Goal: Information Seeking & Learning: Learn about a topic

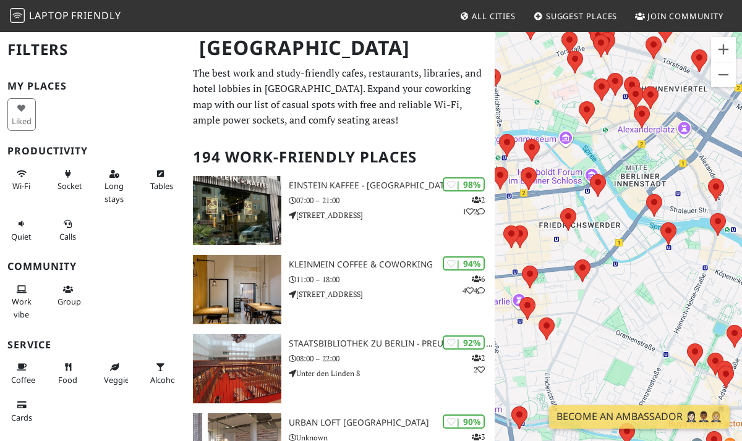
drag, startPoint x: 596, startPoint y: 306, endPoint x: 542, endPoint y: 114, distance: 199.2
click at [543, 116] on div "To navigate, press the arrow keys." at bounding box center [617, 251] width 247 height 441
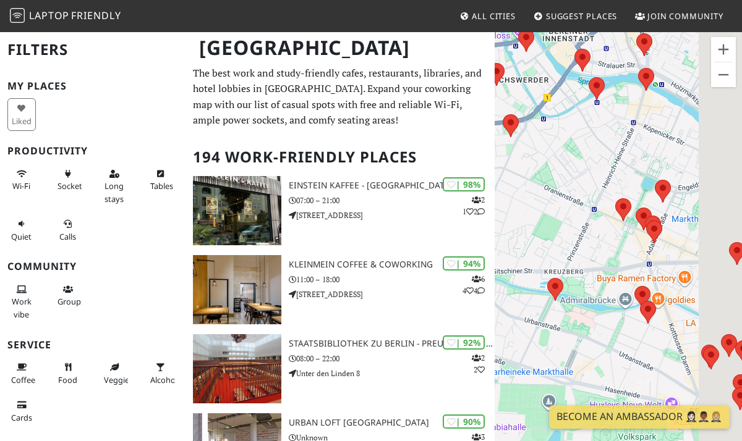
drag, startPoint x: 656, startPoint y: 270, endPoint x: 565, endPoint y: 69, distance: 220.5
click at [566, 70] on div "To navigate, press the arrow keys." at bounding box center [617, 251] width 247 height 441
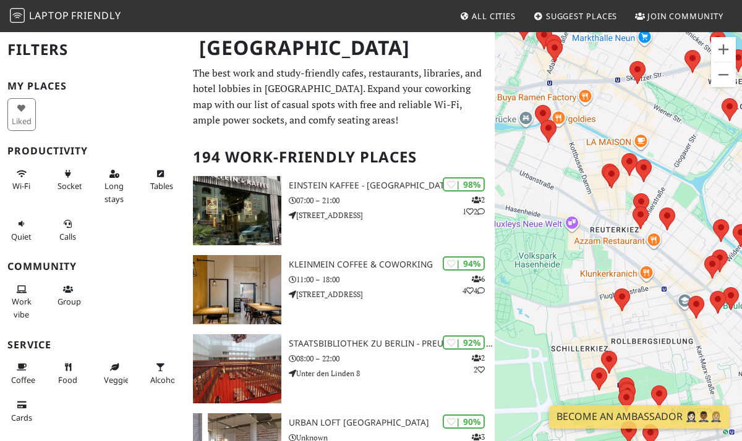
drag, startPoint x: 683, startPoint y: 239, endPoint x: 596, endPoint y: 118, distance: 148.4
click at [596, 118] on div "To navigate, press the arrow keys." at bounding box center [617, 251] width 247 height 441
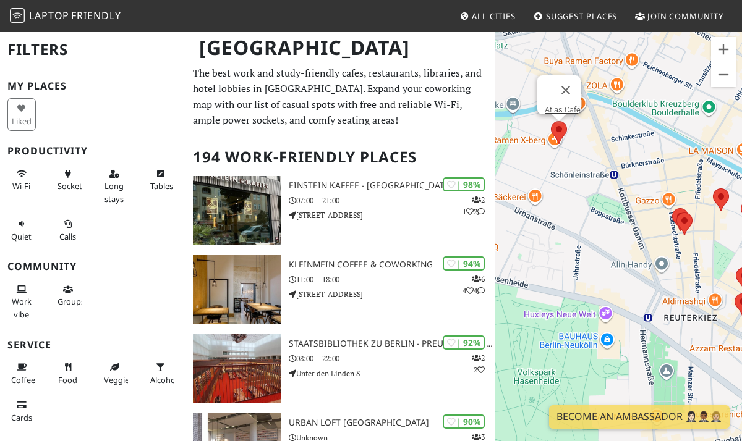
click at [551, 121] on area at bounding box center [551, 121] width 0 height 0
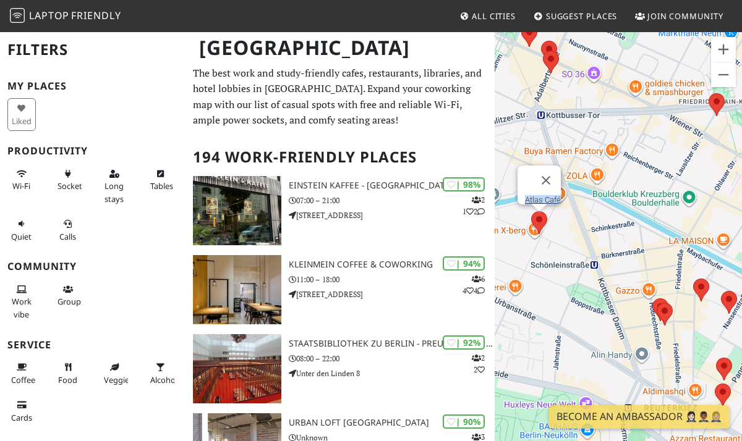
drag, startPoint x: 588, startPoint y: 163, endPoint x: 569, endPoint y: 255, distance: 94.8
click at [569, 255] on div "To navigate, press the arrow keys. [GEOGRAPHIC_DATA]" at bounding box center [617, 251] width 247 height 441
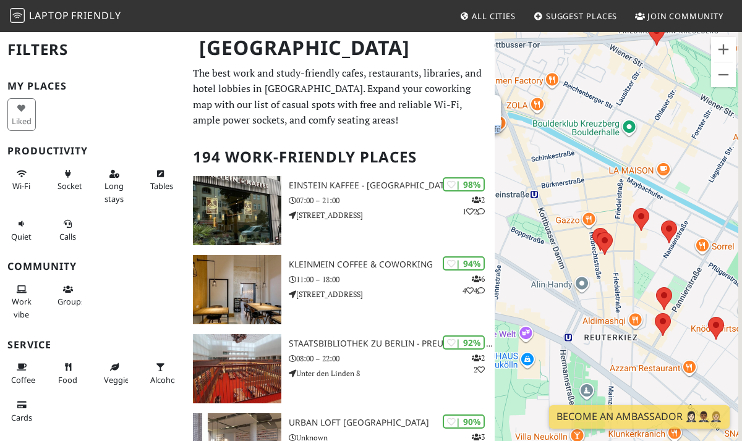
drag, startPoint x: 620, startPoint y: 137, endPoint x: 560, endPoint y: 70, distance: 90.2
click at [560, 70] on div "To navigate, press the arrow keys. [GEOGRAPHIC_DATA]" at bounding box center [617, 251] width 247 height 441
click at [592, 228] on area at bounding box center [592, 228] width 0 height 0
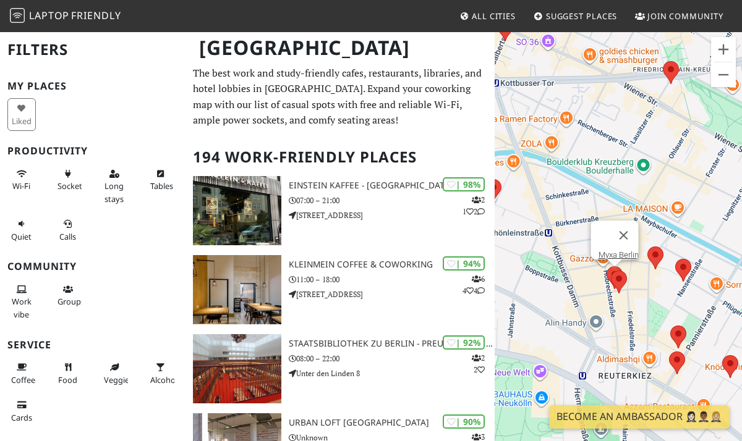
drag, startPoint x: 626, startPoint y: 276, endPoint x: 640, endPoint y: 317, distance: 43.2
click at [641, 317] on div "To navigate, press the arrow keys. Myxa [GEOGRAPHIC_DATA]" at bounding box center [617, 251] width 247 height 441
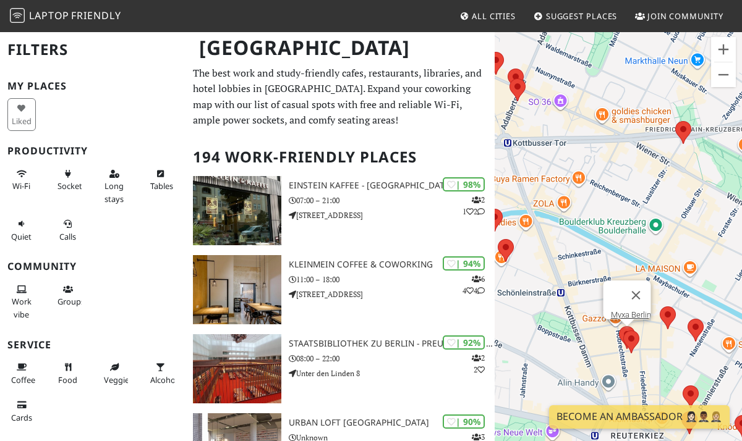
drag, startPoint x: 579, startPoint y: 212, endPoint x: 679, endPoint y: 216, distance: 99.6
click at [679, 216] on div "To navigate, press the arrow keys. Myxa [GEOGRAPHIC_DATA]" at bounding box center [617, 251] width 247 height 441
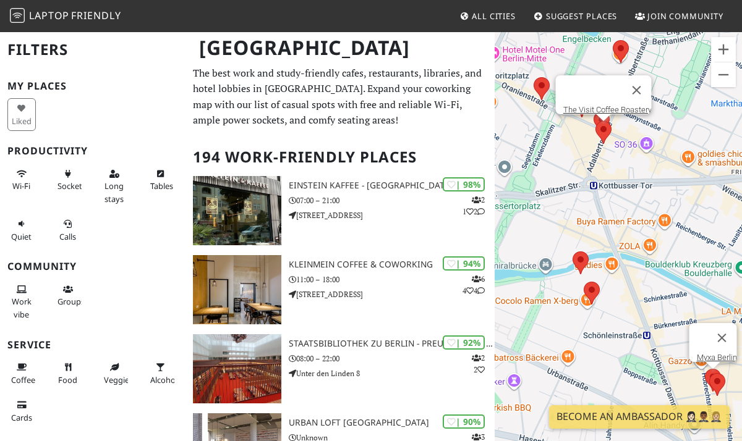
click at [595, 121] on area at bounding box center [595, 121] width 0 height 0
click at [572, 252] on area at bounding box center [572, 252] width 0 height 0
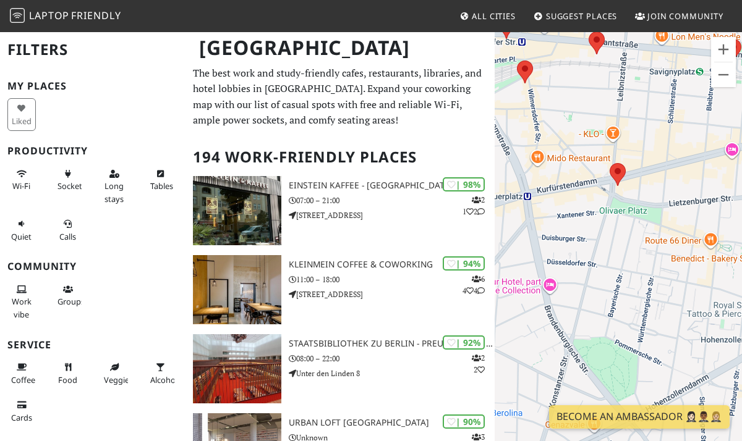
drag, startPoint x: 645, startPoint y: 321, endPoint x: 645, endPoint y: 210, distance: 111.9
click at [645, 210] on div "To navigate, press the arrow keys. Plan Café - Plan C" at bounding box center [617, 251] width 247 height 441
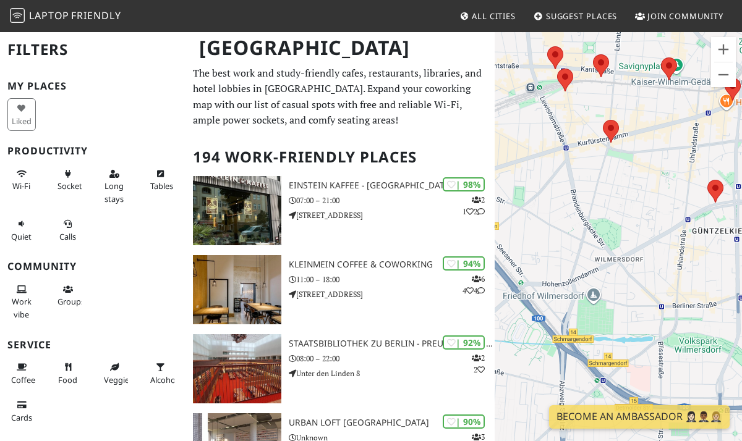
drag, startPoint x: 637, startPoint y: 313, endPoint x: 575, endPoint y: 145, distance: 179.9
click at [575, 145] on div "To navigate, press the arrow keys. Plan Café - Plan C" at bounding box center [617, 251] width 247 height 441
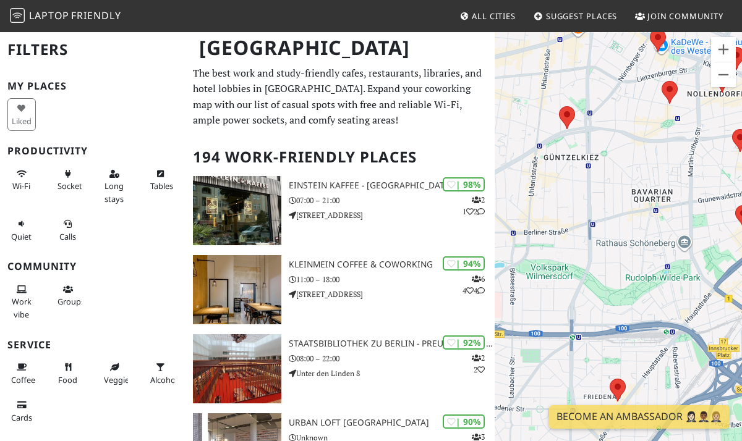
drag, startPoint x: 682, startPoint y: 167, endPoint x: 514, endPoint y: 326, distance: 230.4
click at [514, 326] on div "To navigate, press the arrow keys. Plan Café - Plan C" at bounding box center [617, 251] width 247 height 441
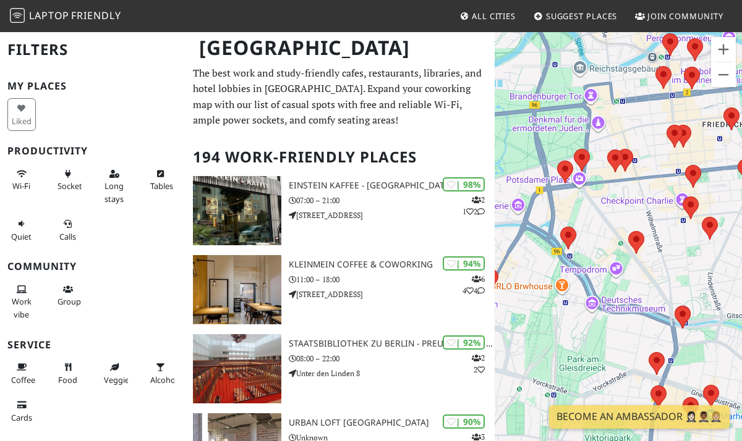
drag, startPoint x: 616, startPoint y: 322, endPoint x: 571, endPoint y: 232, distance: 100.3
click at [571, 232] on div "To navigate, press the arrow keys. Plan Café - Plan C" at bounding box center [617, 251] width 247 height 441
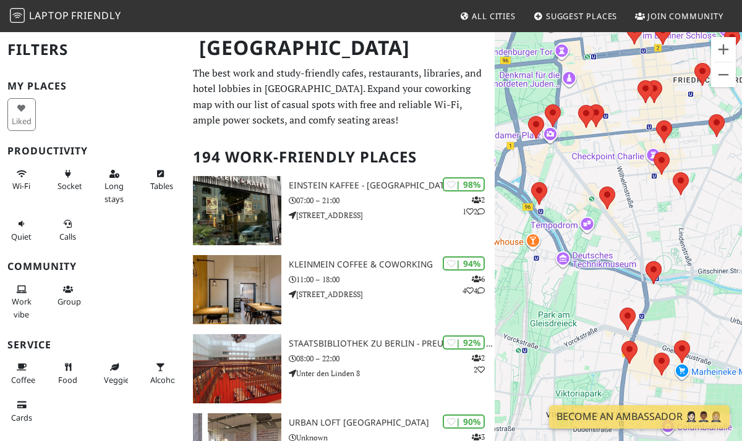
drag, startPoint x: 679, startPoint y: 225, endPoint x: 567, endPoint y: 238, distance: 112.6
click at [567, 238] on div "To navigate, press the arrow keys. Plan Café - Plan C" at bounding box center [617, 251] width 247 height 441
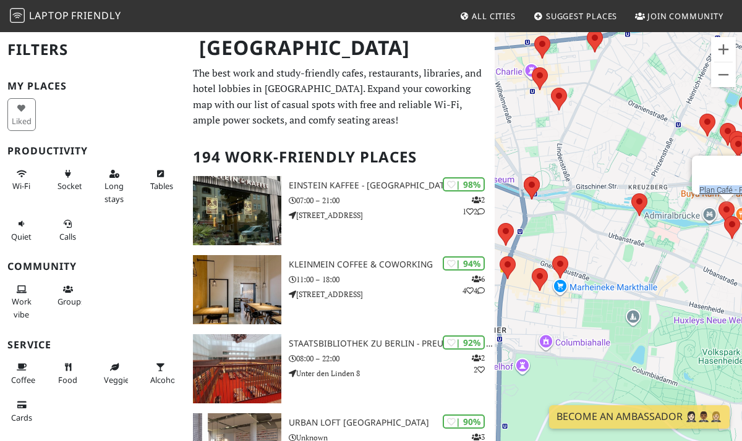
drag, startPoint x: 625, startPoint y: 255, endPoint x: 612, endPoint y: 101, distance: 155.1
click at [612, 101] on div "To navigate, press the arrow keys. Plan Café - Plan C" at bounding box center [617, 251] width 247 height 441
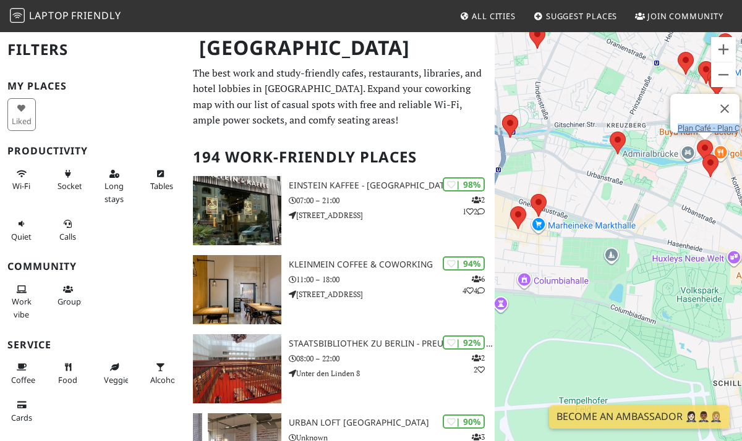
drag, startPoint x: 612, startPoint y: 276, endPoint x: 572, endPoint y: 295, distance: 45.3
click at [572, 296] on div "To navigate, press the arrow keys. Plan Café - Plan C" at bounding box center [617, 251] width 247 height 441
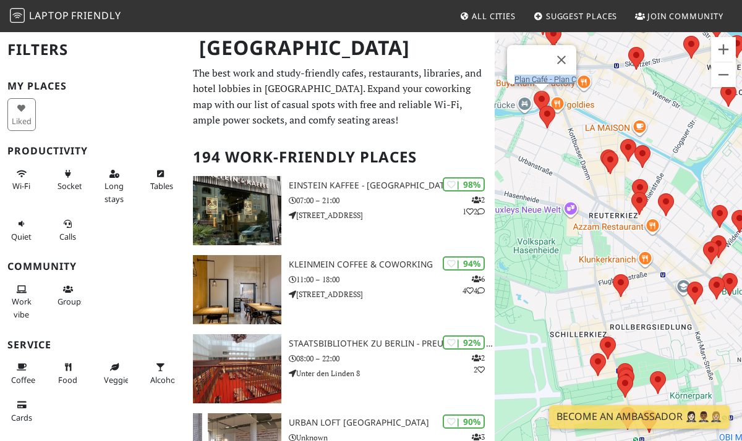
drag, startPoint x: 667, startPoint y: 283, endPoint x: 530, endPoint y: 213, distance: 154.2
click at [531, 213] on div "To navigate, press the arrow keys. Plan Café - Plan C" at bounding box center [617, 251] width 247 height 441
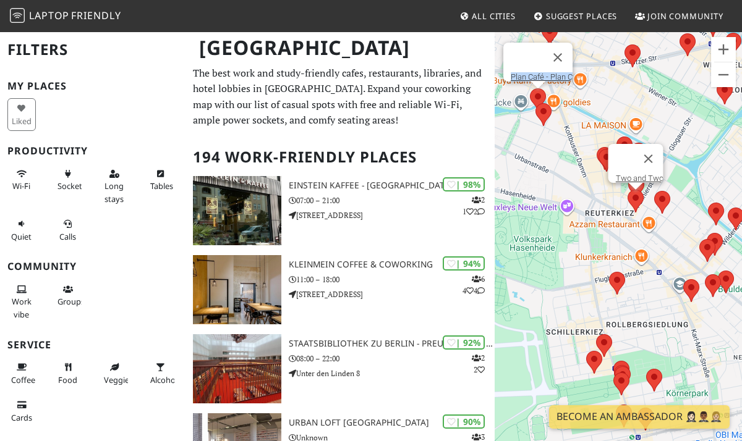
click at [627, 190] on area at bounding box center [627, 190] width 0 height 0
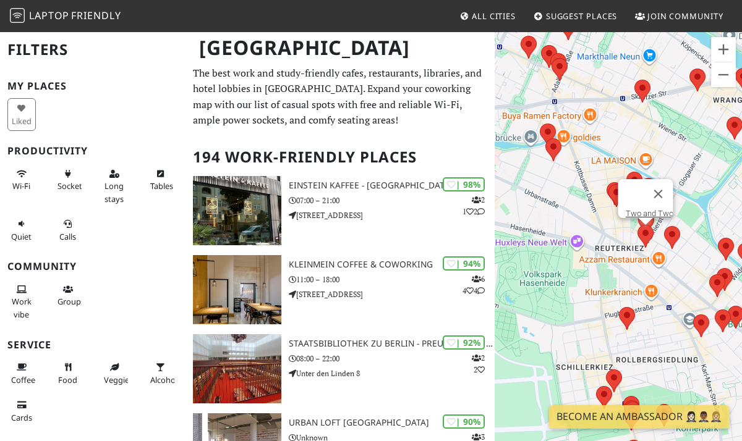
drag, startPoint x: 593, startPoint y: 241, endPoint x: 615, endPoint y: 342, distance: 103.0
click at [617, 342] on div "To navigate, press the arrow keys. Two and Two" at bounding box center [617, 251] width 247 height 441
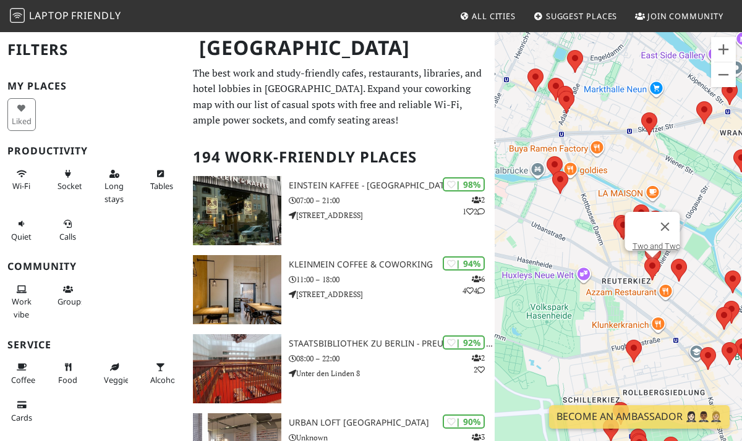
drag, startPoint x: 603, startPoint y: 216, endPoint x: 583, endPoint y: 184, distance: 37.2
click at [583, 184] on div "To navigate, press the arrow keys. Two and Two" at bounding box center [617, 251] width 247 height 441
click at [668, 220] on button "Close" at bounding box center [665, 227] width 30 height 30
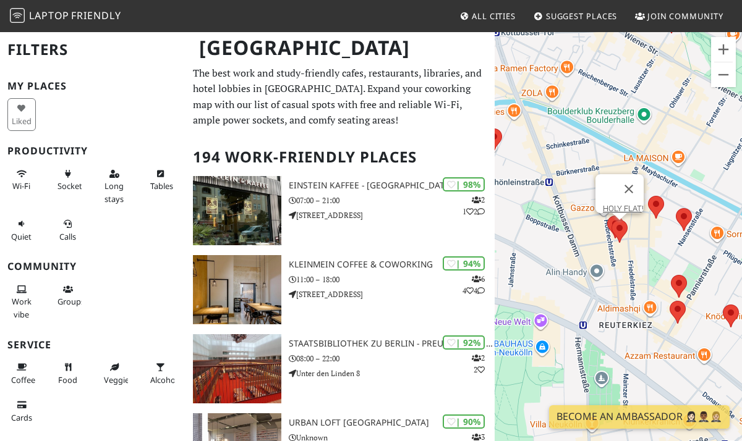
click at [611, 220] on area at bounding box center [611, 220] width 0 height 0
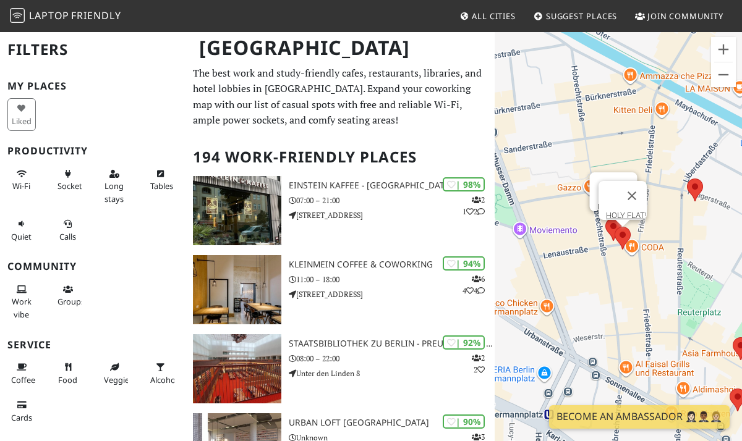
click at [605, 218] on area at bounding box center [605, 218] width 0 height 0
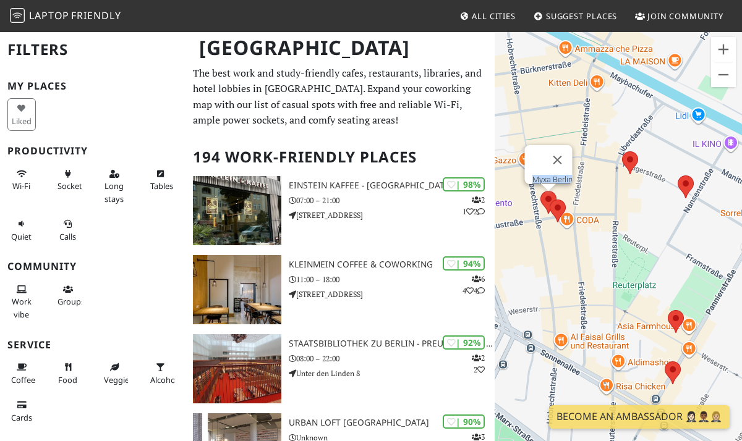
drag, startPoint x: 622, startPoint y: 292, endPoint x: 549, endPoint y: 260, distance: 79.4
click at [549, 260] on div "To navigate, press the arrow keys. Myxa [GEOGRAPHIC_DATA]" at bounding box center [617, 251] width 247 height 441
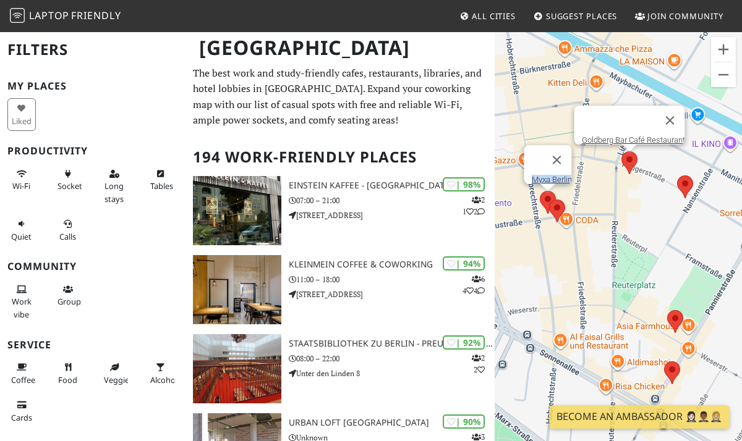
click at [621, 151] on area at bounding box center [621, 151] width 0 height 0
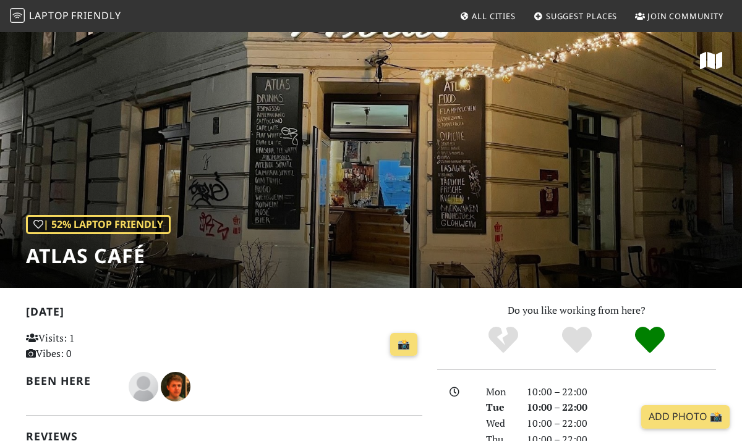
click at [716, 57] on icon at bounding box center [711, 61] width 22 height 20
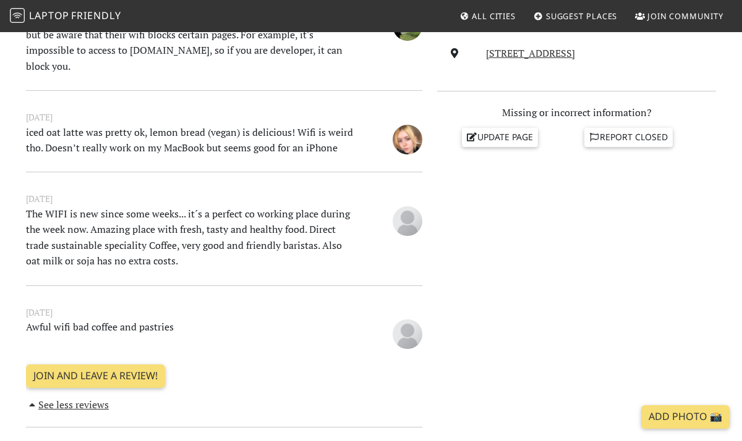
scroll to position [491, 0]
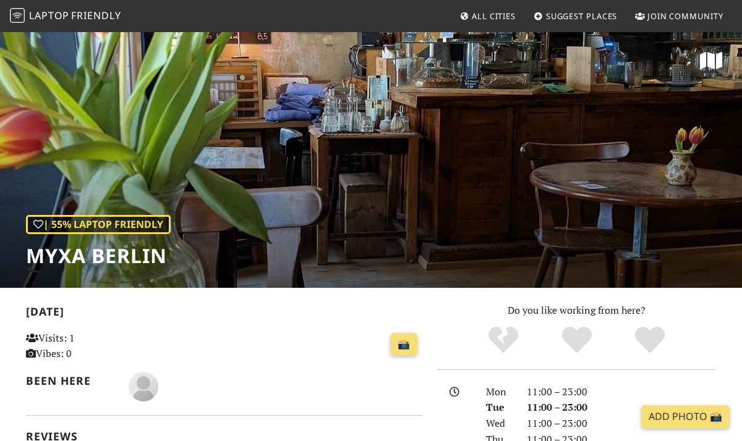
click at [714, 64] on icon at bounding box center [711, 61] width 22 height 20
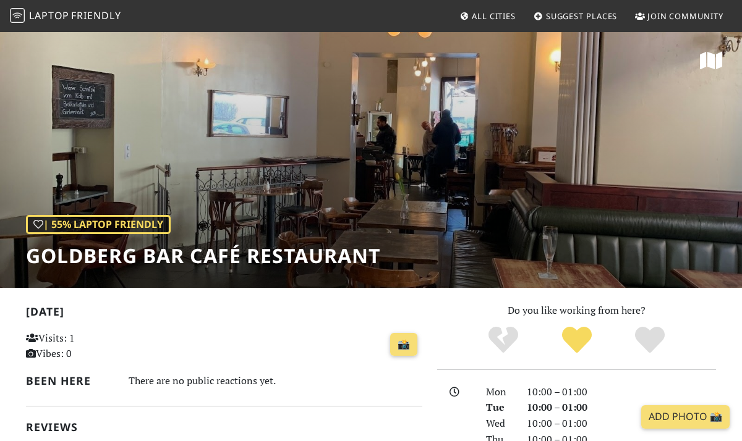
click at [710, 64] on icon at bounding box center [711, 61] width 22 height 20
